Goal: Use online tool/utility: Use online tool/utility

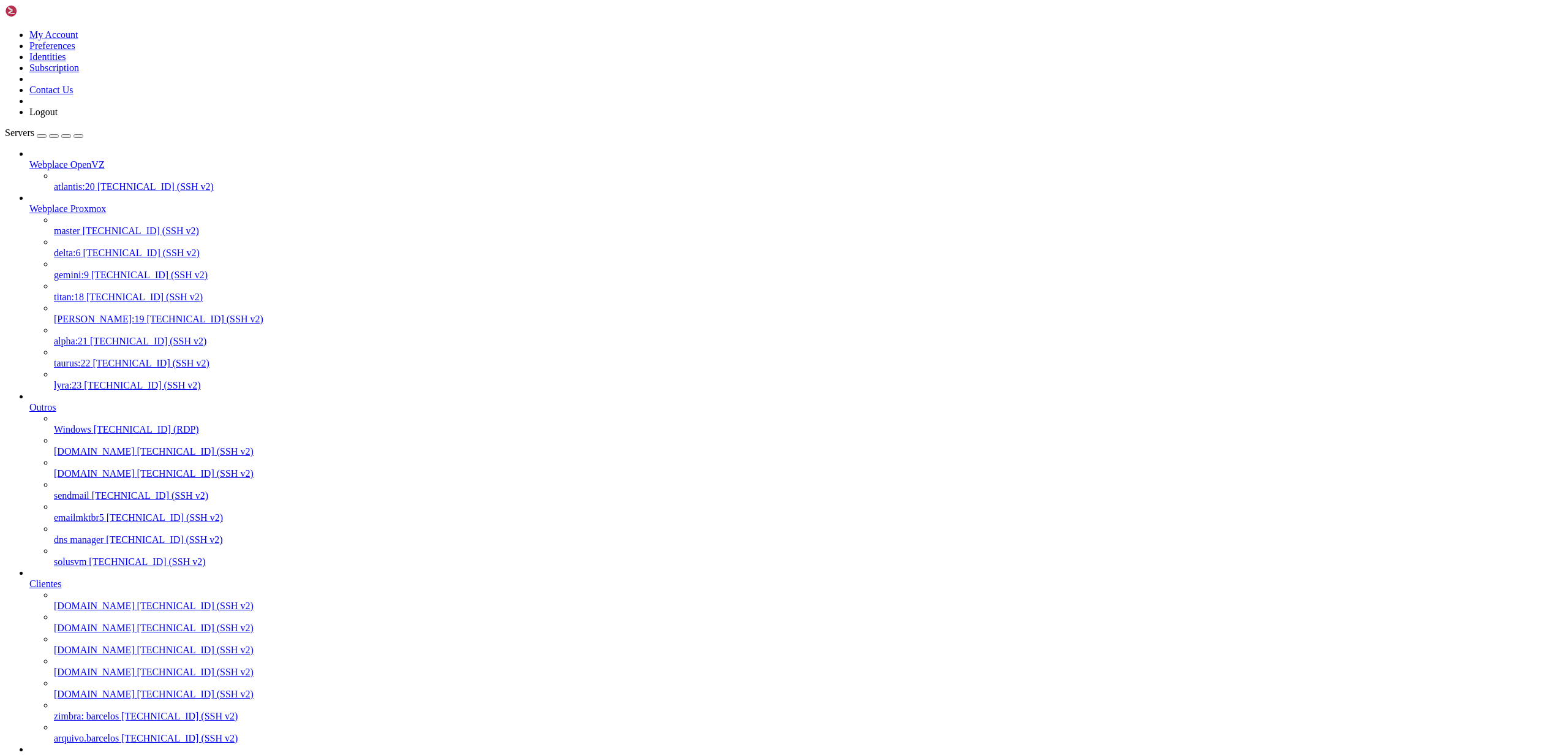
scroll to position [397, 0]
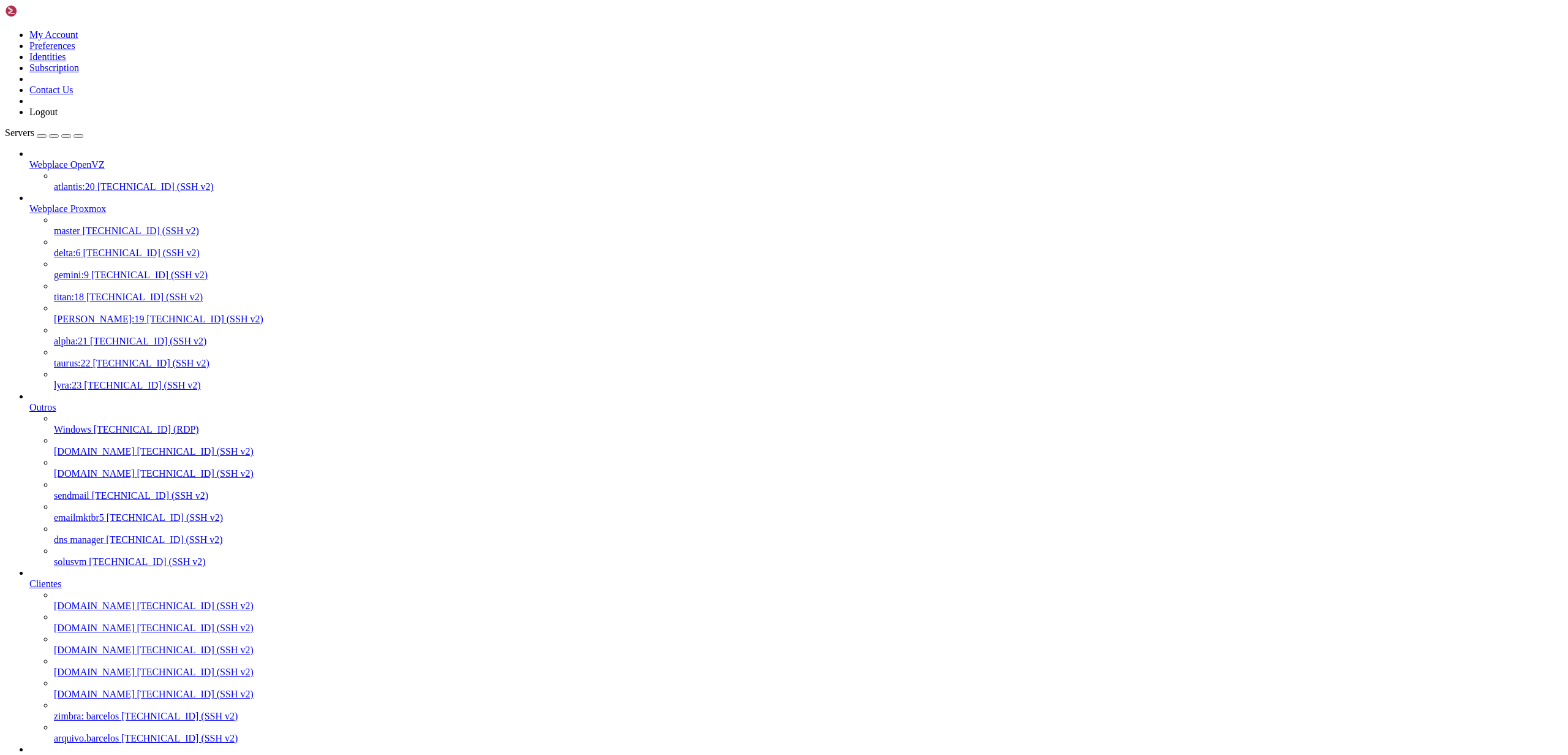
drag, startPoint x: 561, startPoint y: 1899, endPoint x: 547, endPoint y: 1943, distance: 46.2
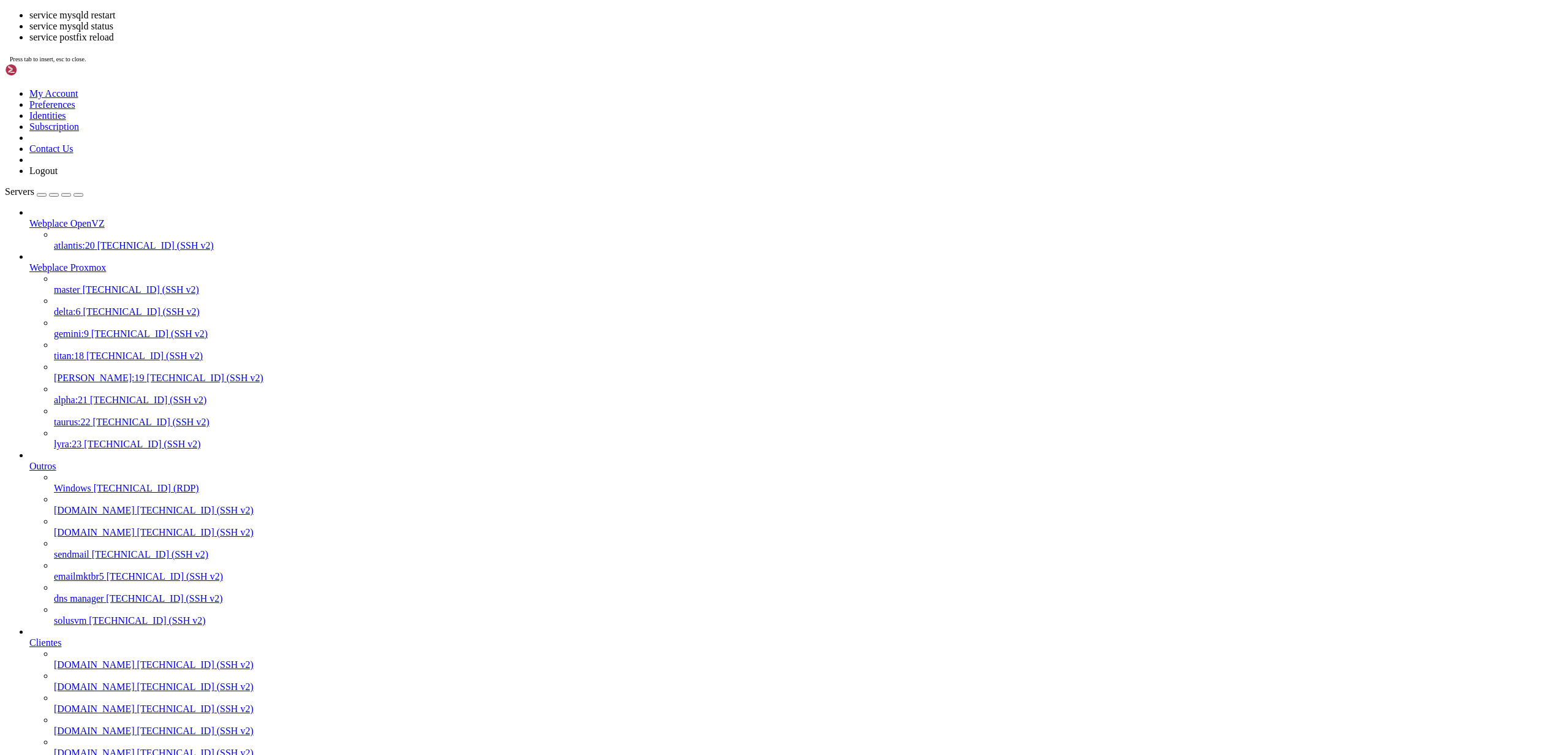
scroll to position [662, 0]
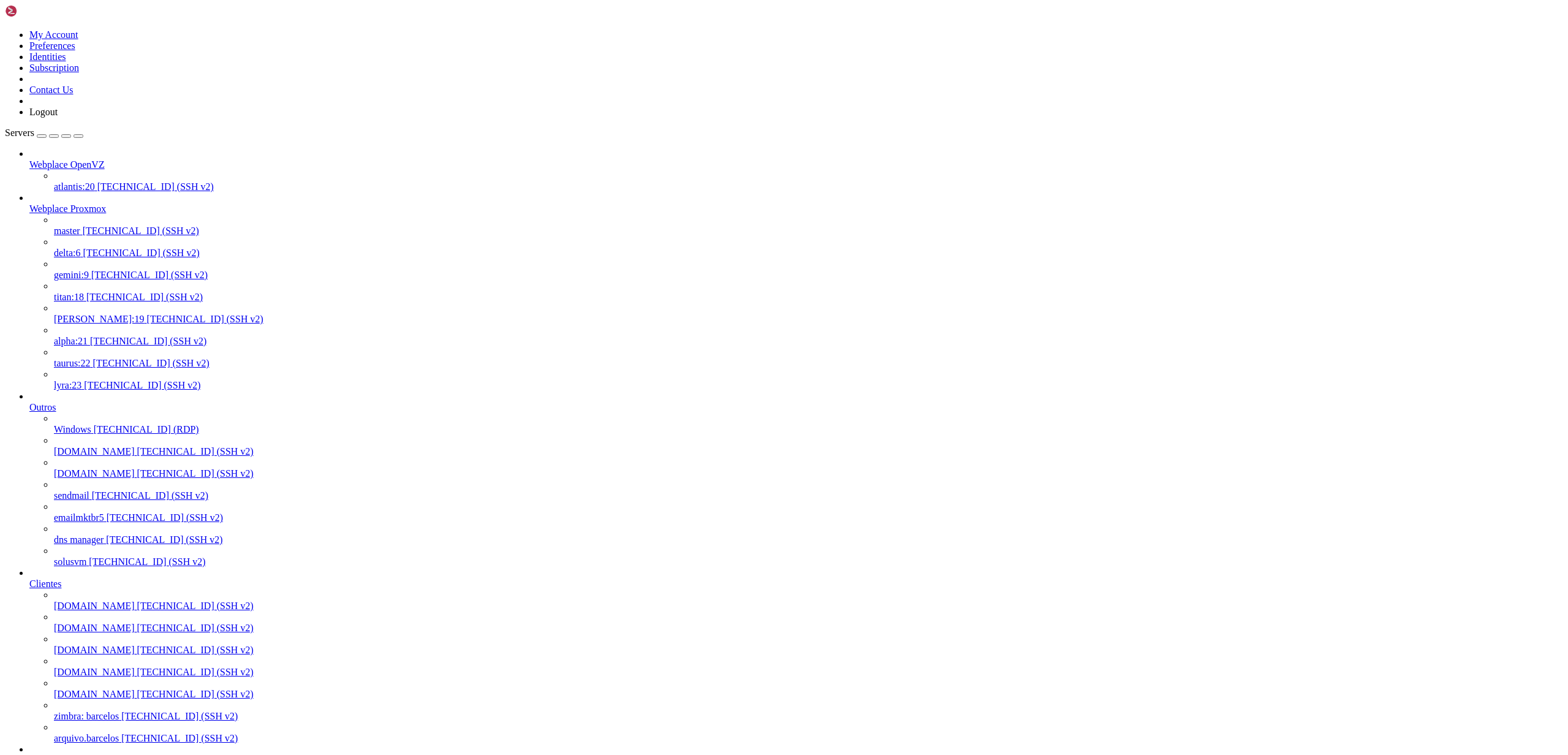
scroll to position [938, 0]
